Goal: Check status: Check status

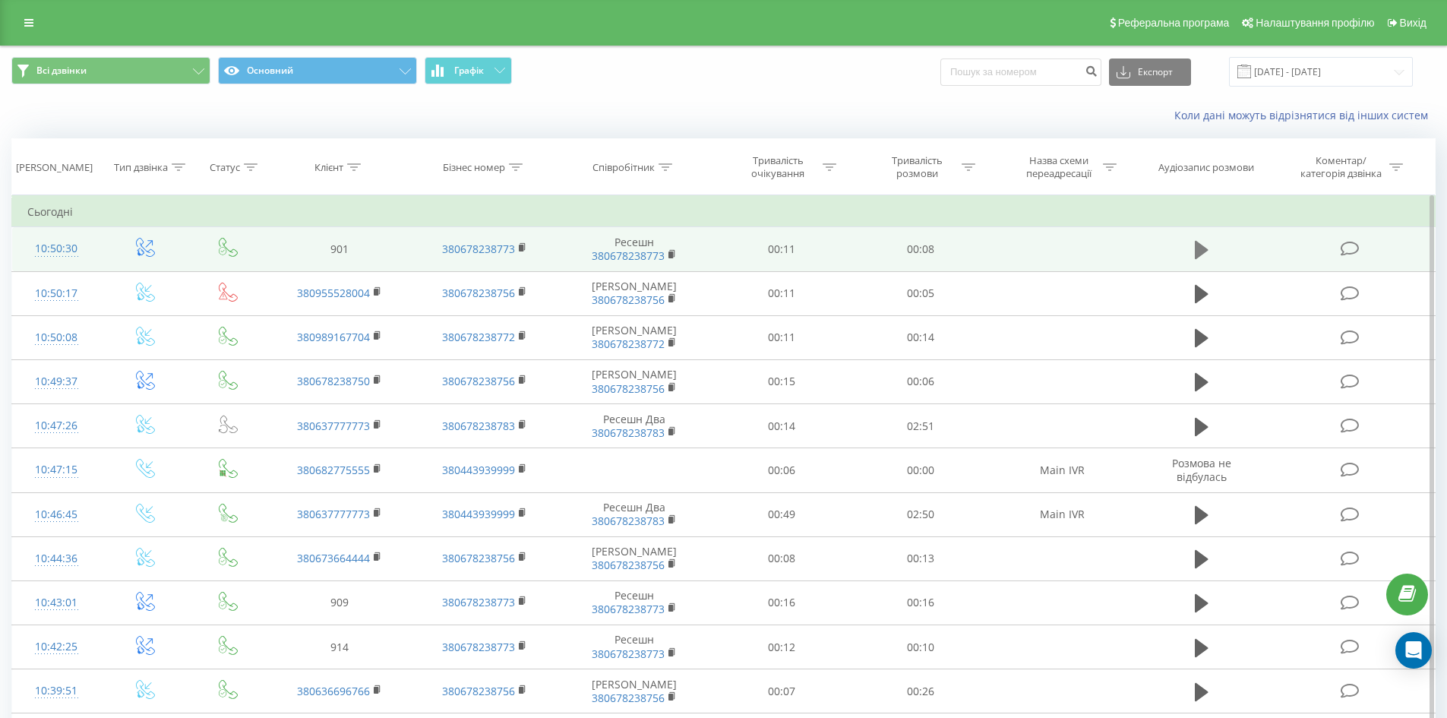
click at [1192, 248] on button at bounding box center [1201, 250] width 23 height 23
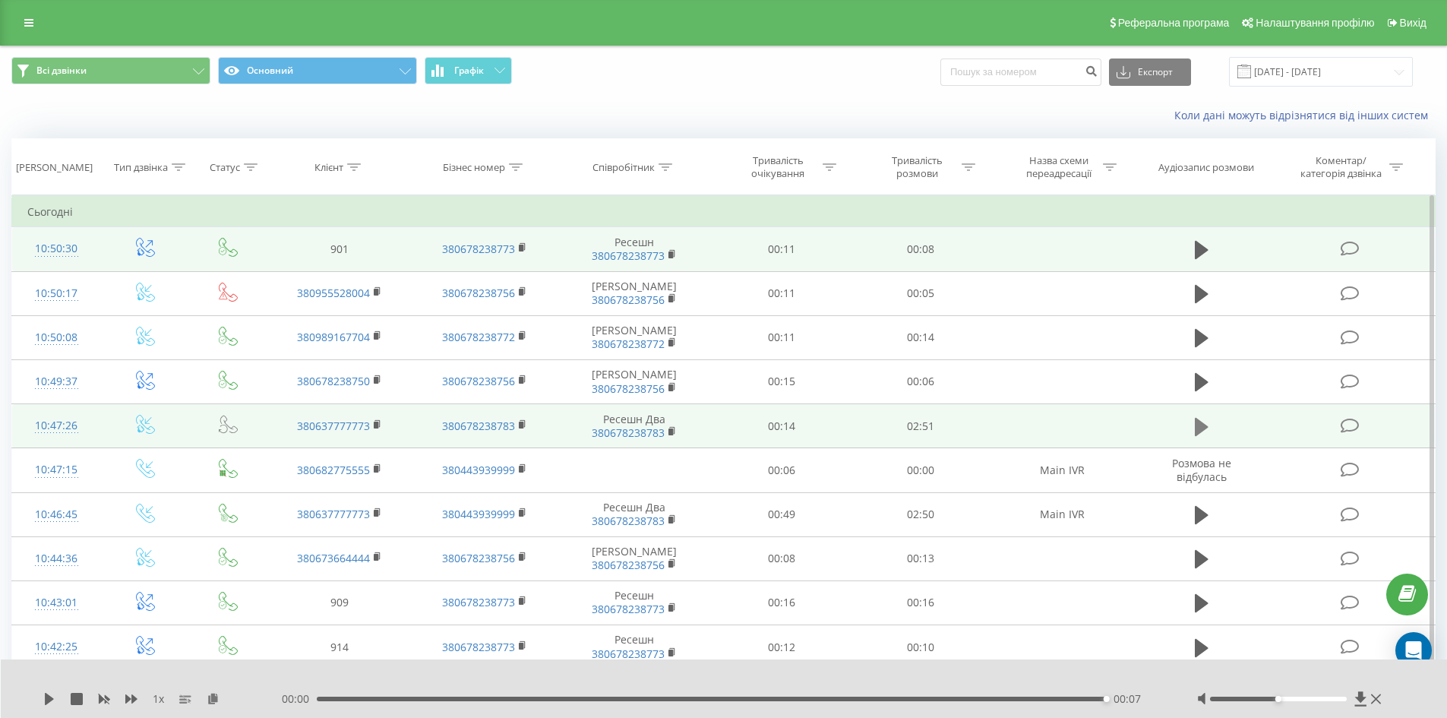
click at [1205, 435] on icon at bounding box center [1202, 426] width 14 height 18
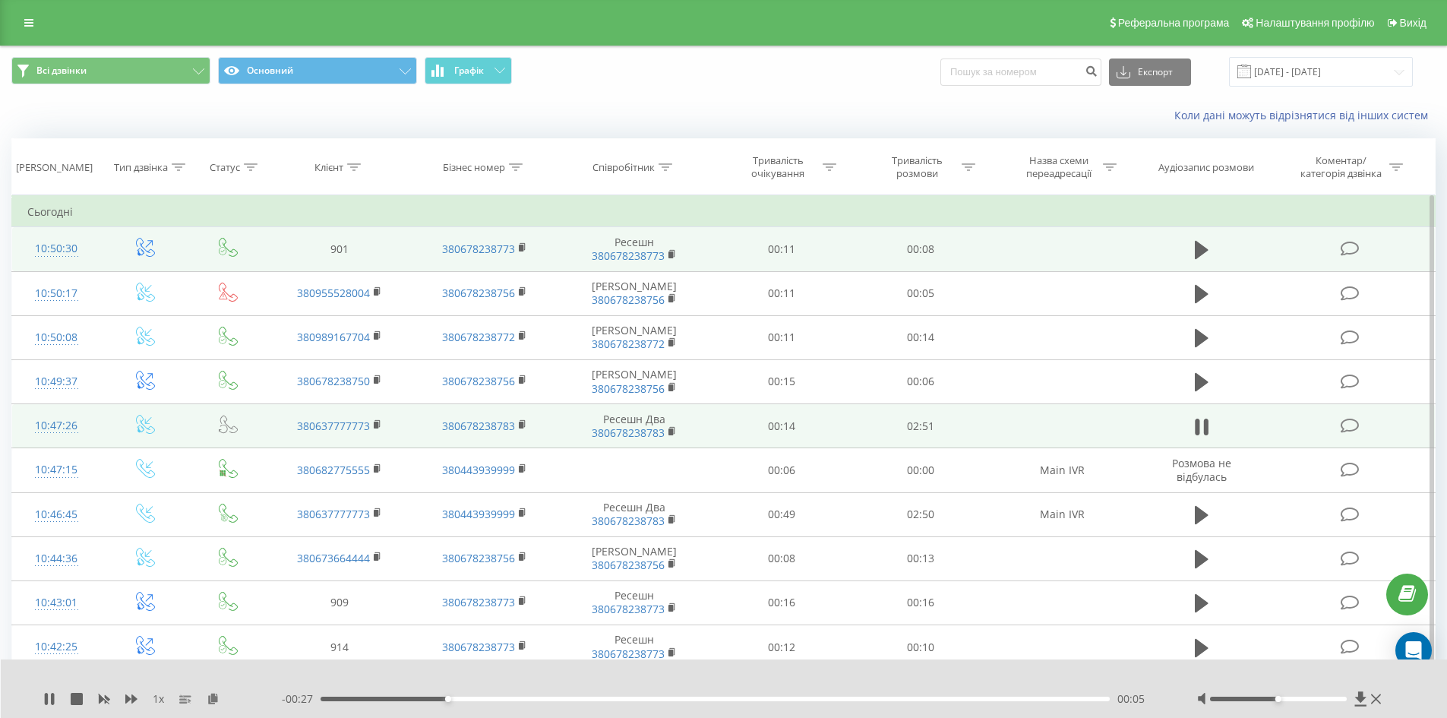
click at [506, 700] on div "00:05" at bounding box center [716, 699] width 790 height 5
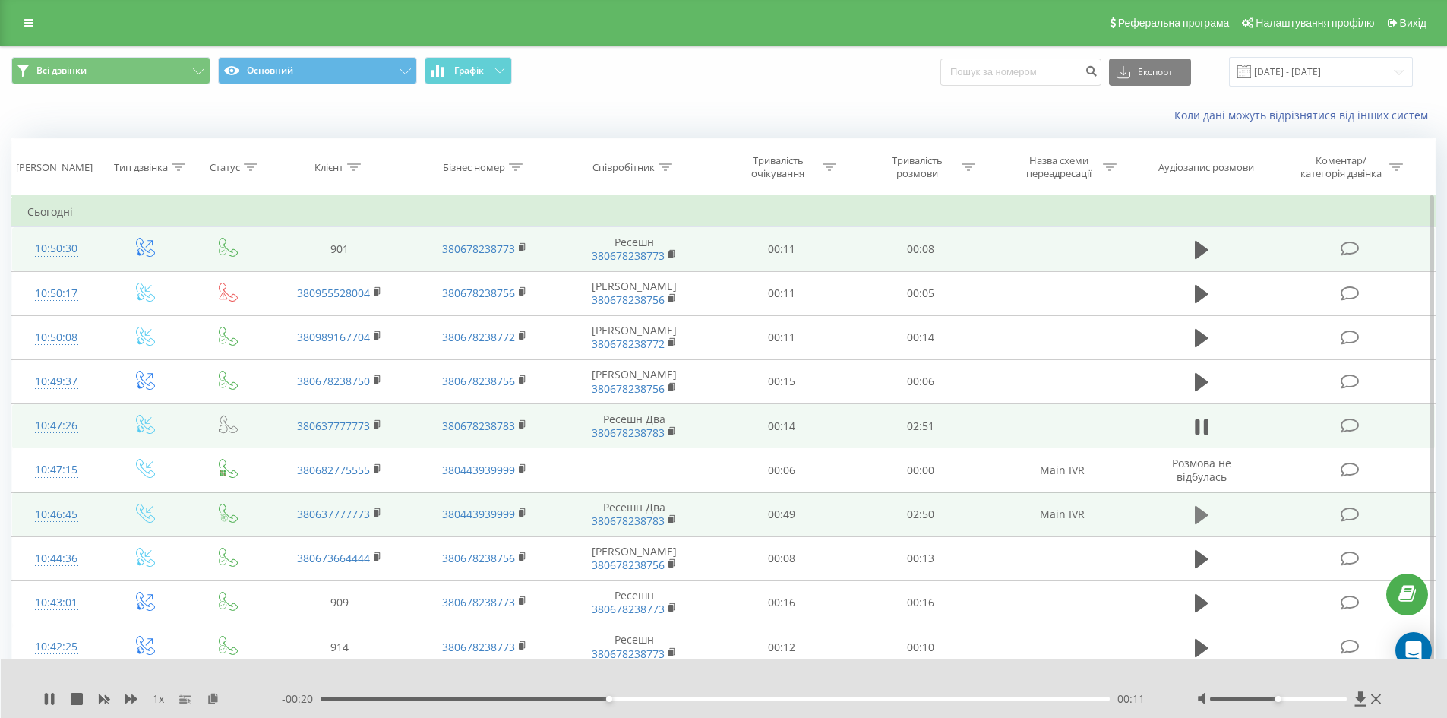
click at [1203, 524] on icon at bounding box center [1202, 515] width 14 height 18
click at [50, 700] on icon at bounding box center [49, 699] width 12 height 12
click at [50, 700] on icon at bounding box center [49, 699] width 9 height 12
click at [43, 695] on icon at bounding box center [49, 699] width 12 height 12
click at [53, 699] on icon at bounding box center [49, 699] width 9 height 12
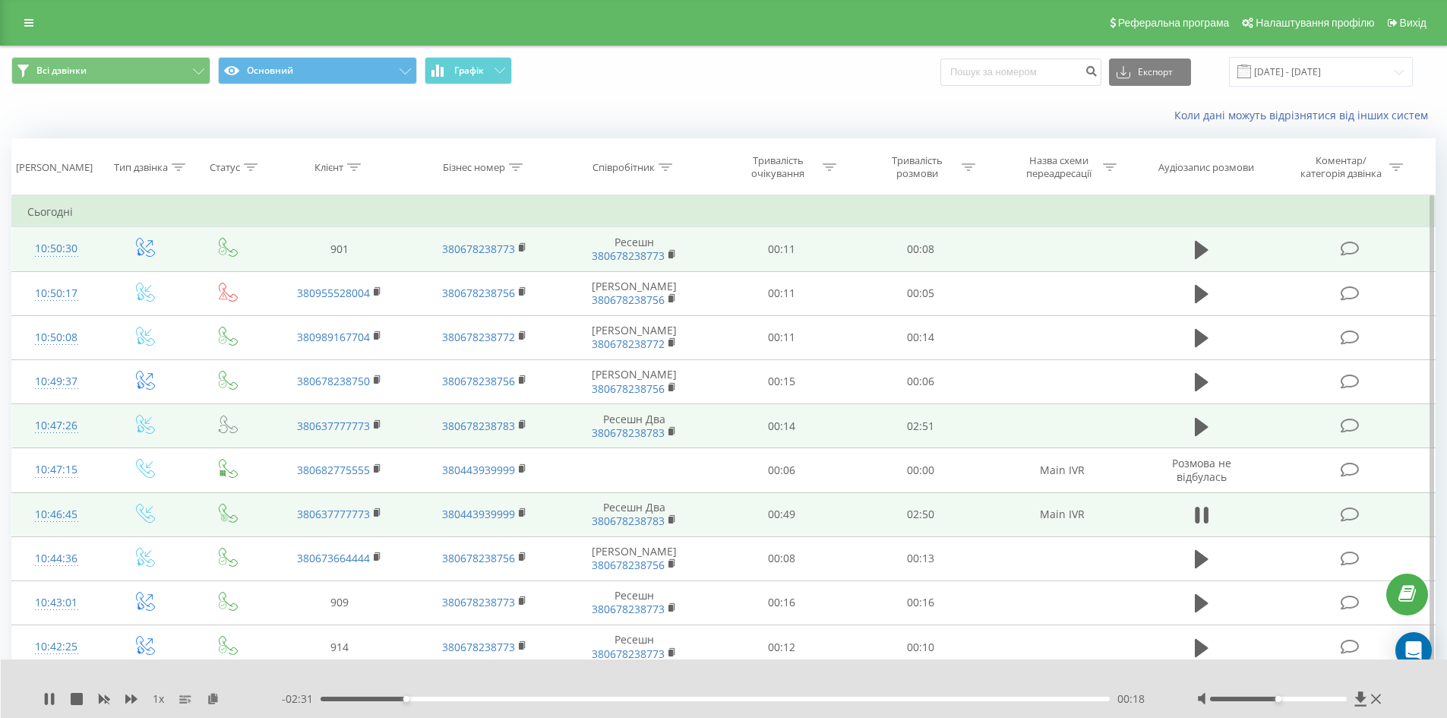
click at [444, 700] on div "00:18" at bounding box center [716, 699] width 790 height 5
click at [469, 698] on div "00:27" at bounding box center [716, 699] width 790 height 5
click at [490, 697] on div "00:32" at bounding box center [716, 699] width 790 height 5
click at [578, 697] on div "00:39" at bounding box center [716, 699] width 790 height 5
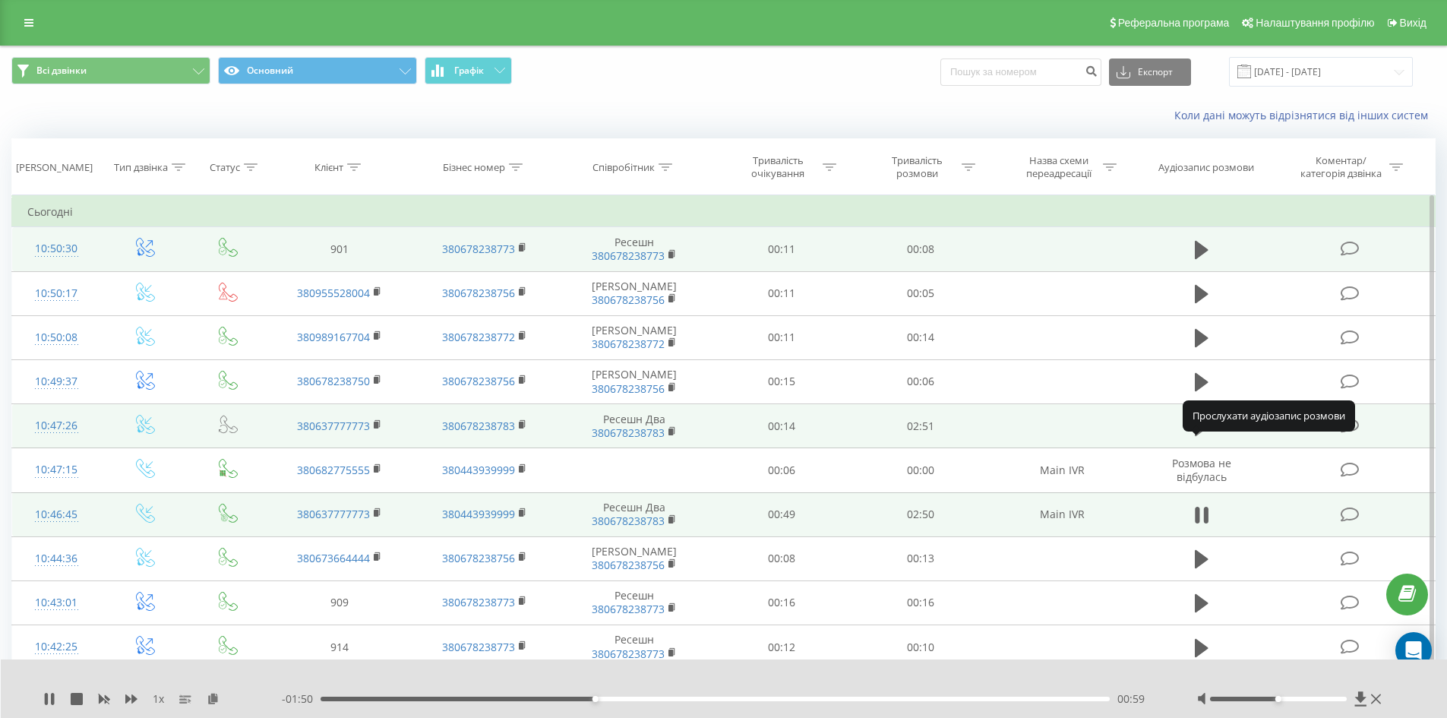
click at [1203, 435] on icon at bounding box center [1202, 426] width 14 height 18
click at [696, 698] on div "00:12" at bounding box center [716, 699] width 790 height 5
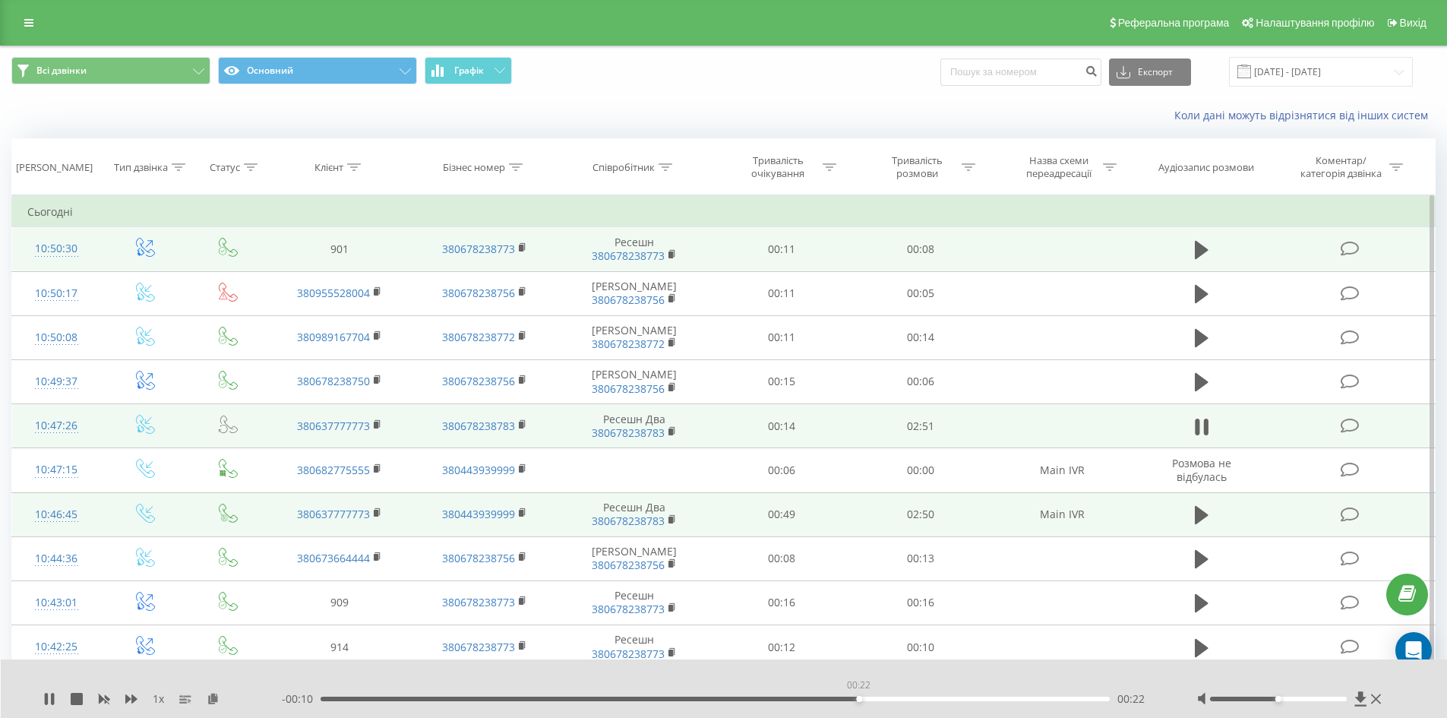
click at [858, 697] on div "00:22" at bounding box center [716, 699] width 790 height 5
click at [942, 700] on div "00:23" at bounding box center [716, 699] width 790 height 5
click at [50, 693] on icon at bounding box center [49, 699] width 12 height 12
click at [432, 123] on div "Коли дані можуть відрізнятися вiд інших систем" at bounding box center [724, 115] width 1446 height 36
